Goal: Check status: Check status

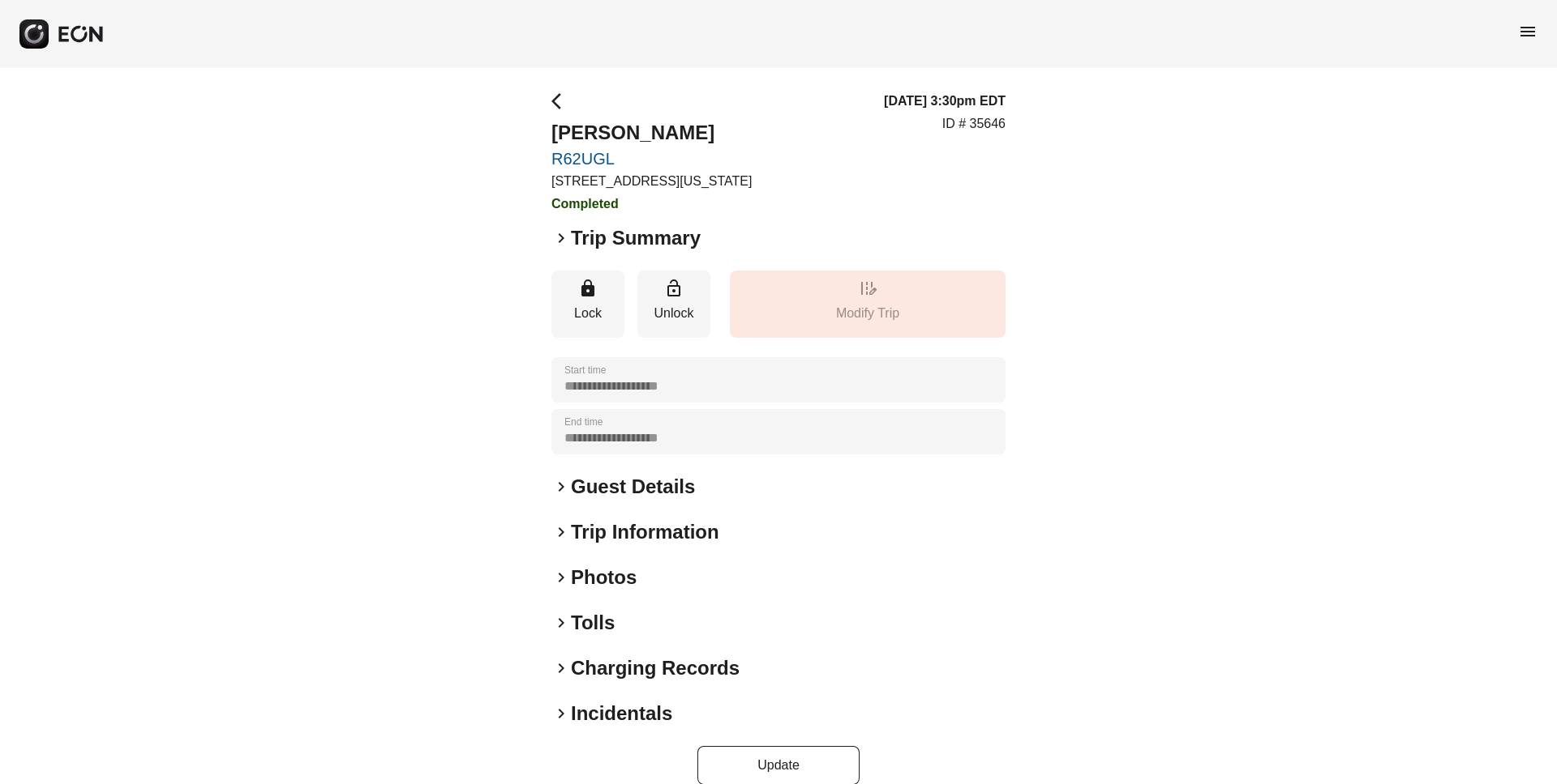
click at [1533, 29] on span "menu" at bounding box center [1527, 32] width 20 height 20
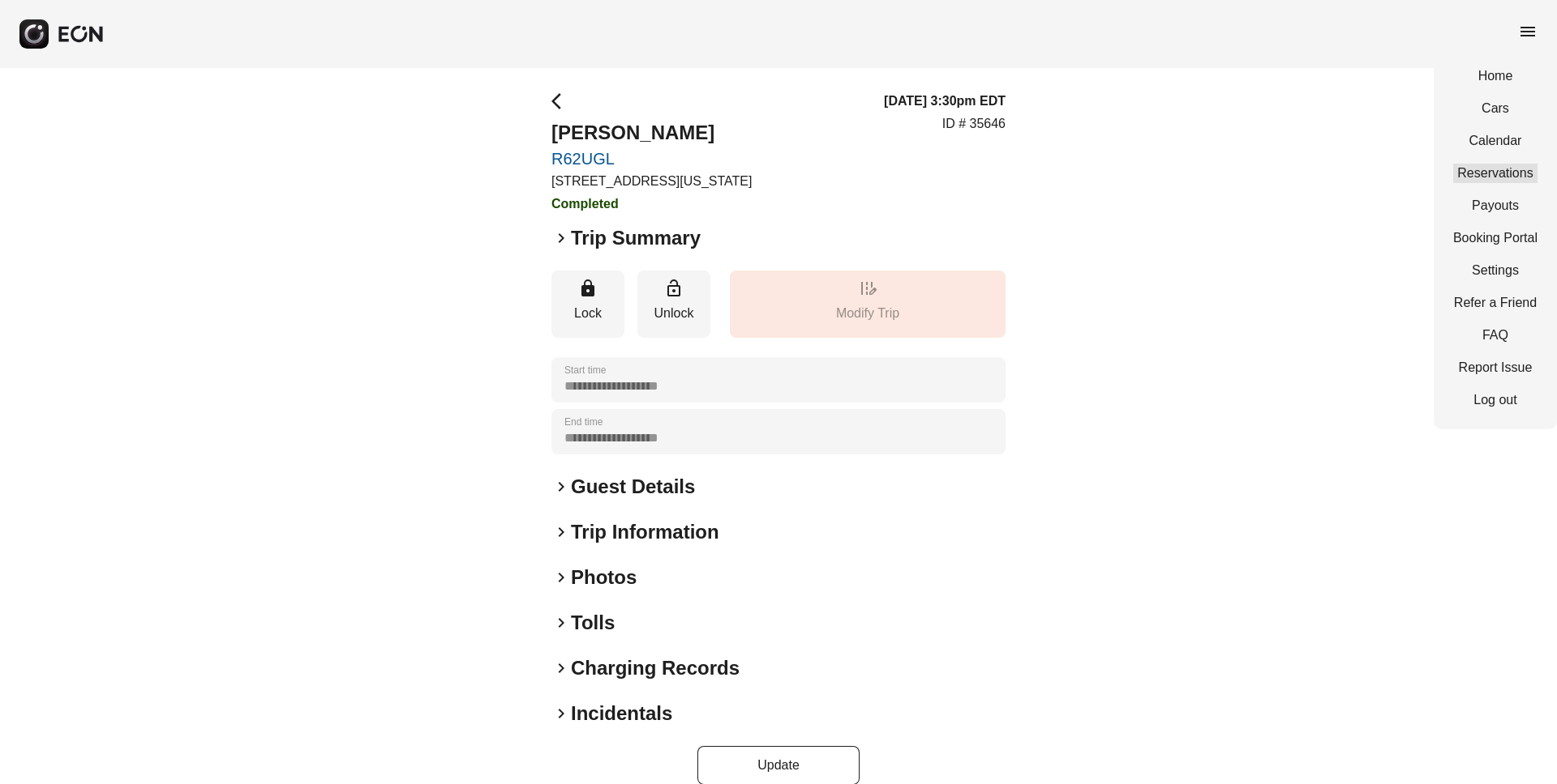
click at [1499, 172] on link "Reservations" at bounding box center [1495, 174] width 84 height 20
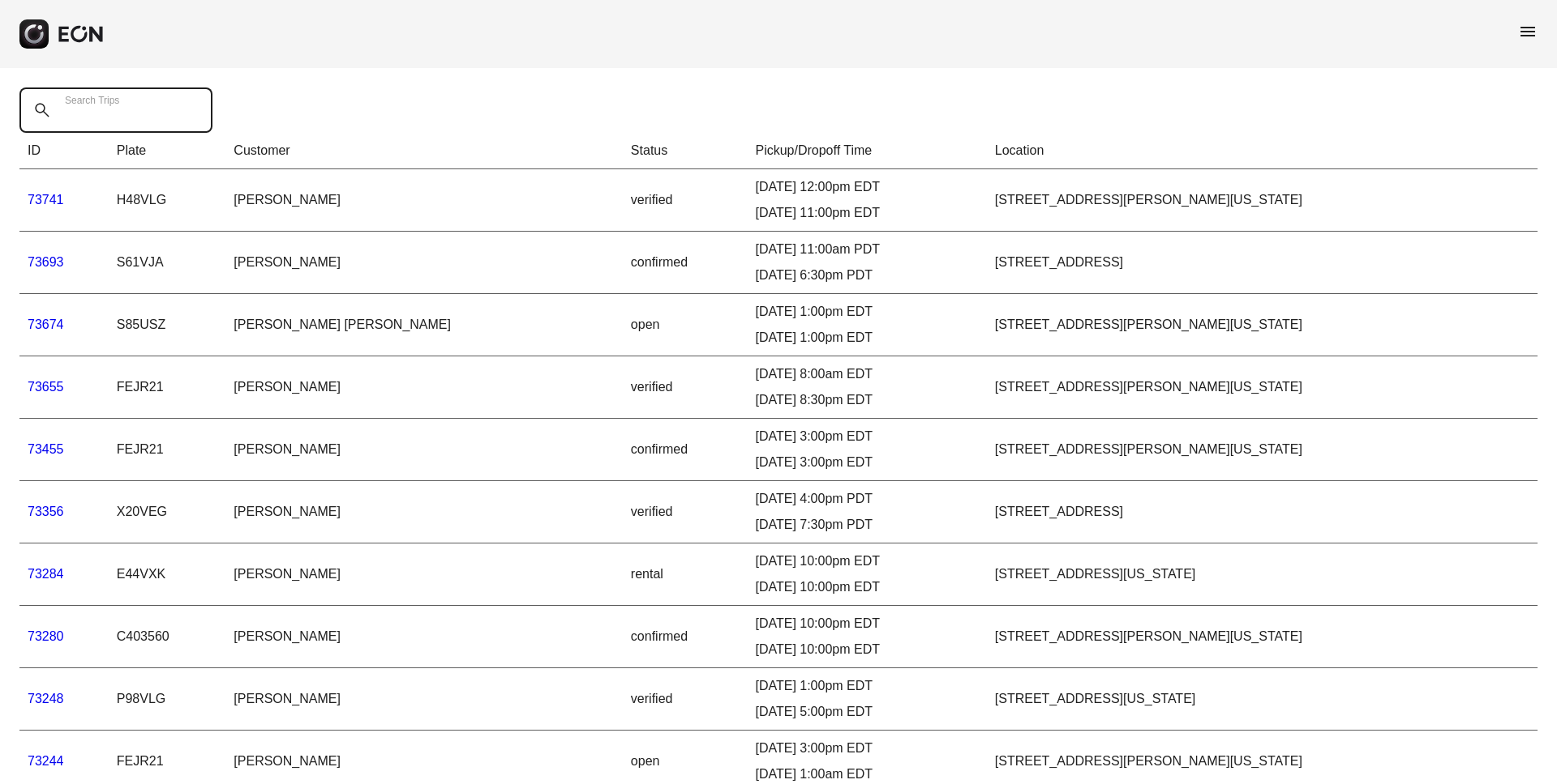
click at [91, 124] on Trips "Search Trips" at bounding box center [116, 111] width 193 height 45
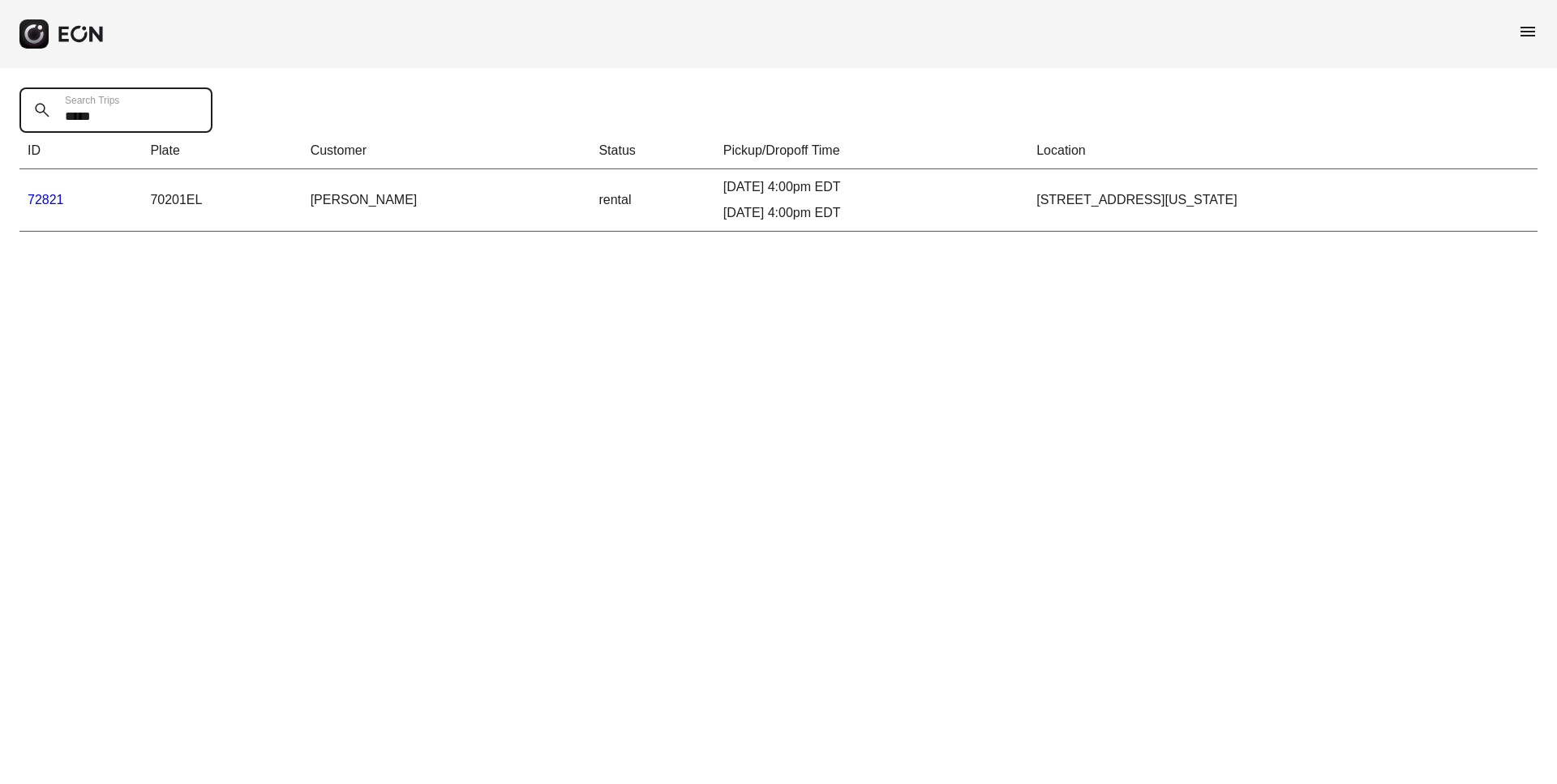
type Trips "*****"
click at [39, 196] on link "72821" at bounding box center [46, 200] width 37 height 14
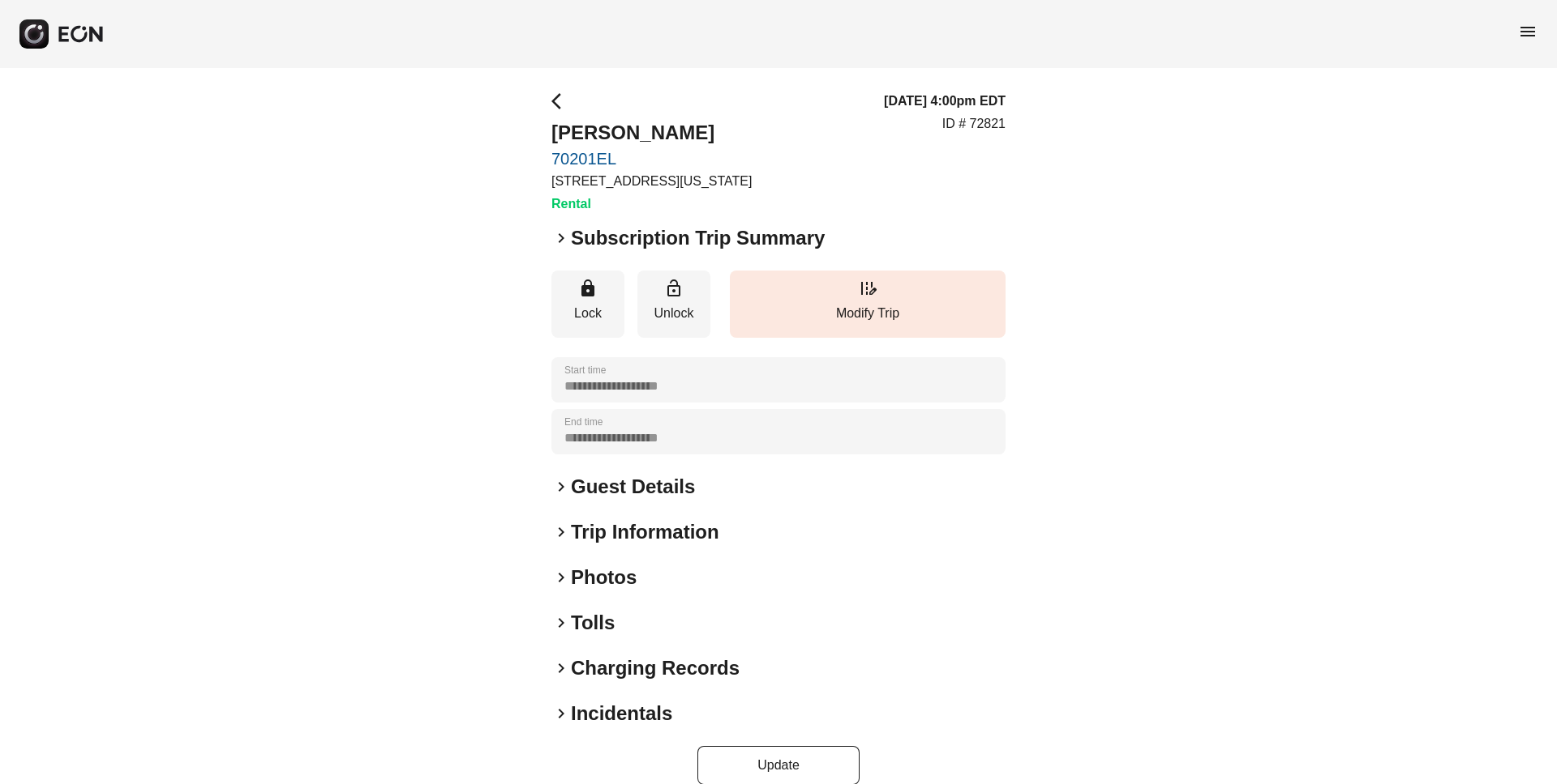
click at [560, 238] on span "keyboard_arrow_right" at bounding box center [561, 238] width 20 height 20
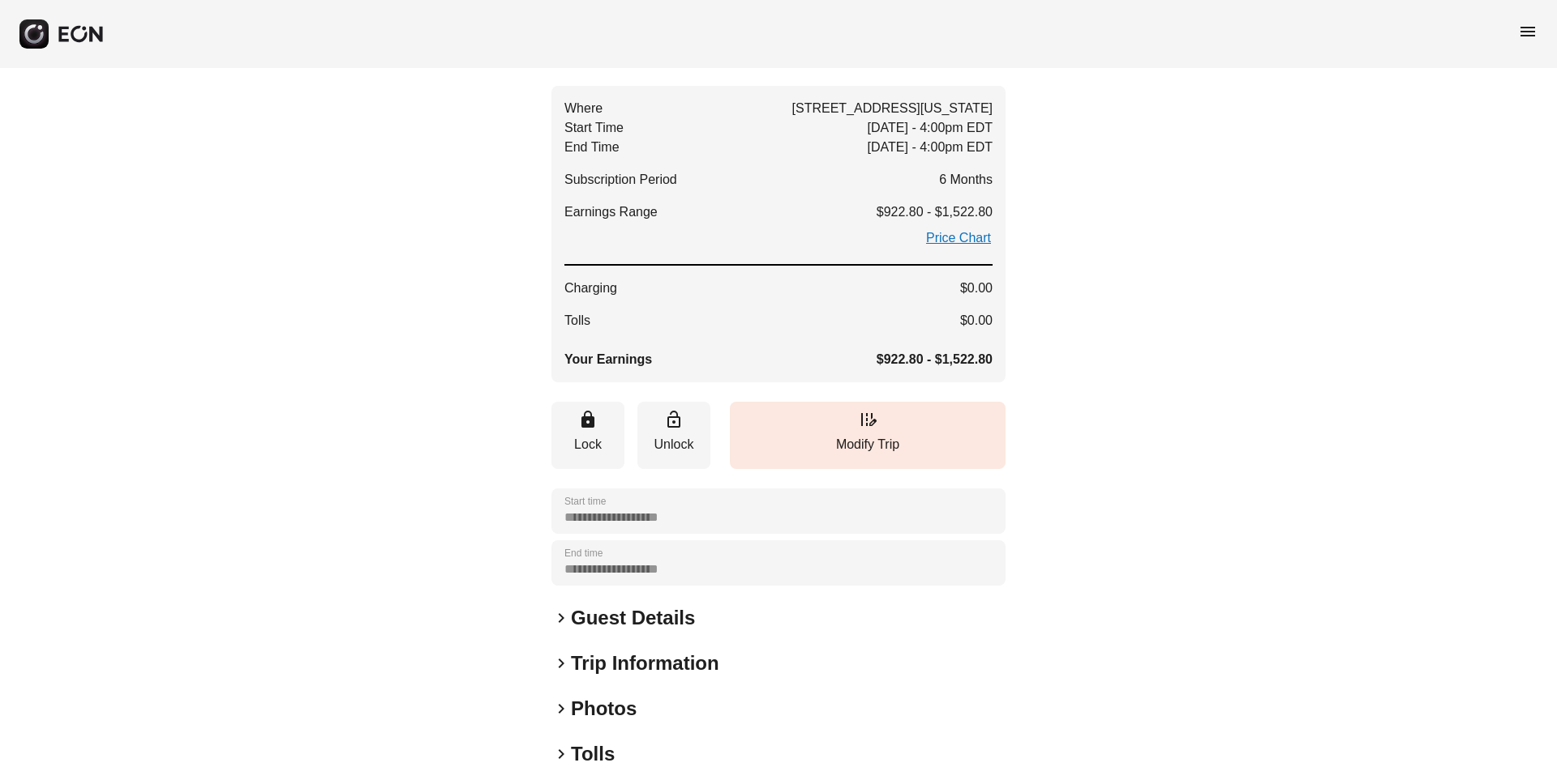
scroll to position [340, 0]
